Goal: Information Seeking & Learning: Learn about a topic

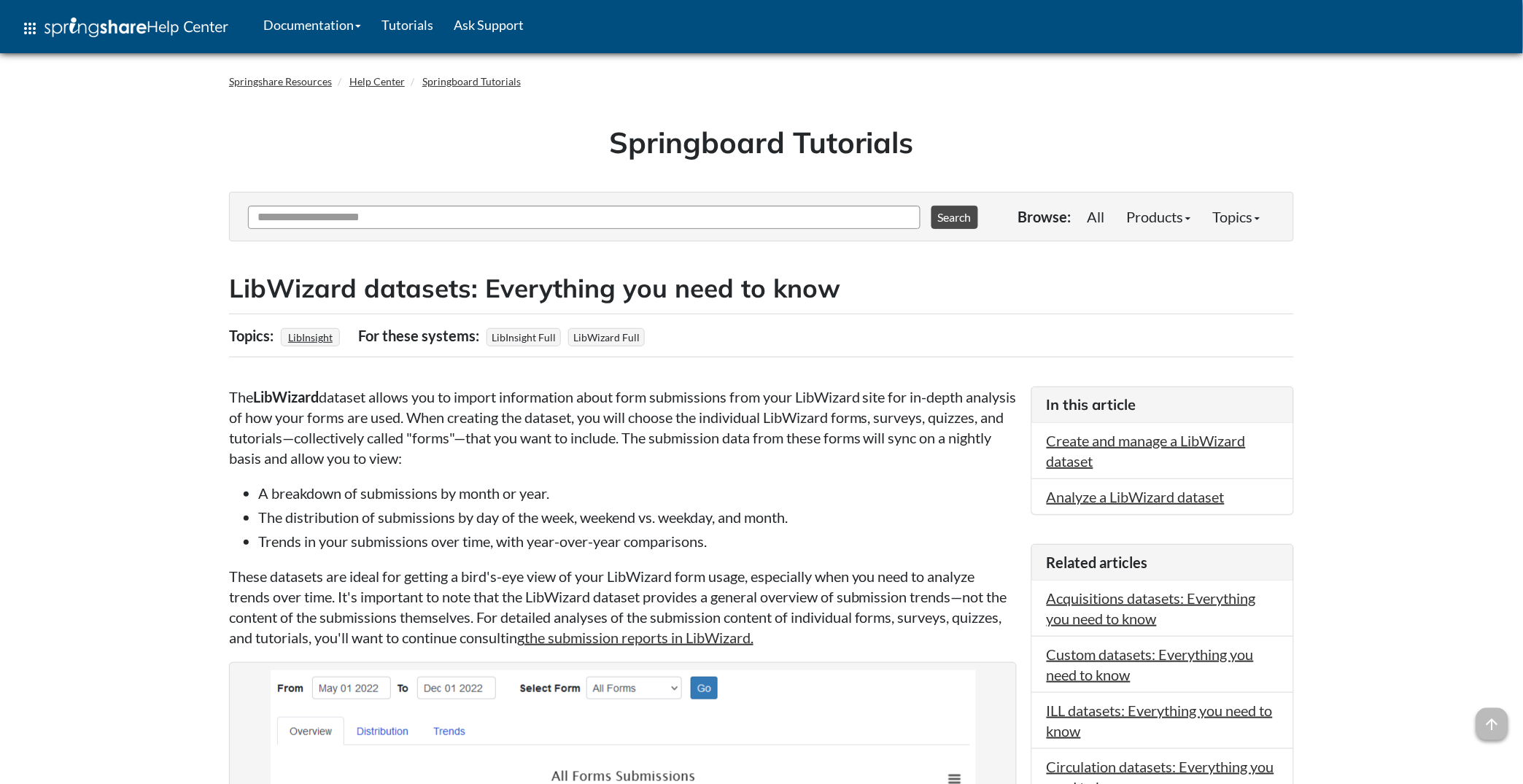
click at [653, 504] on ul "A breakdown of submissions by month or year. The distribution of submissions by…" at bounding box center [622, 516] width 788 height 68
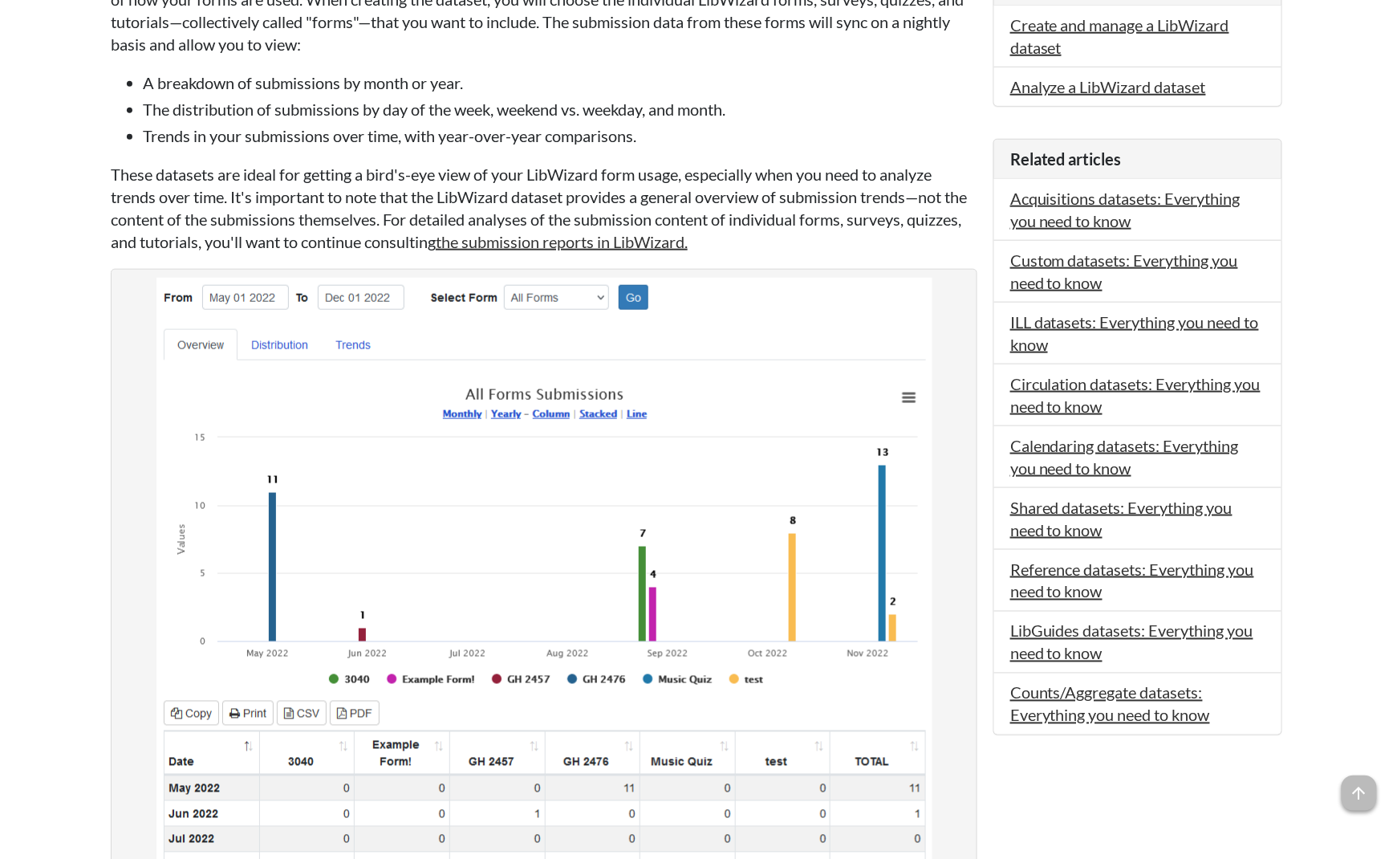
scroll to position [28, 0]
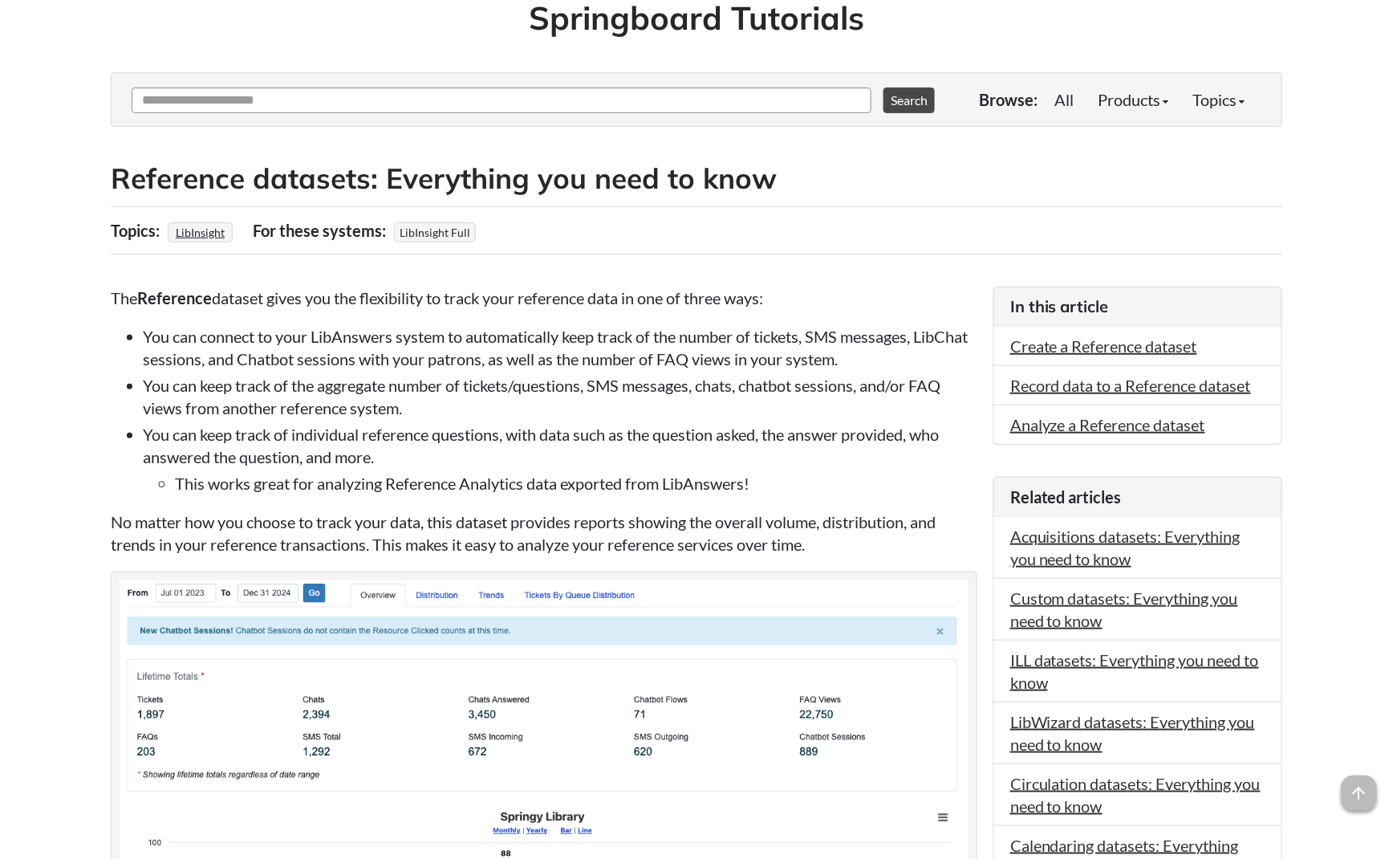
scroll to position [147, 0]
